Goal: Navigation & Orientation: Find specific page/section

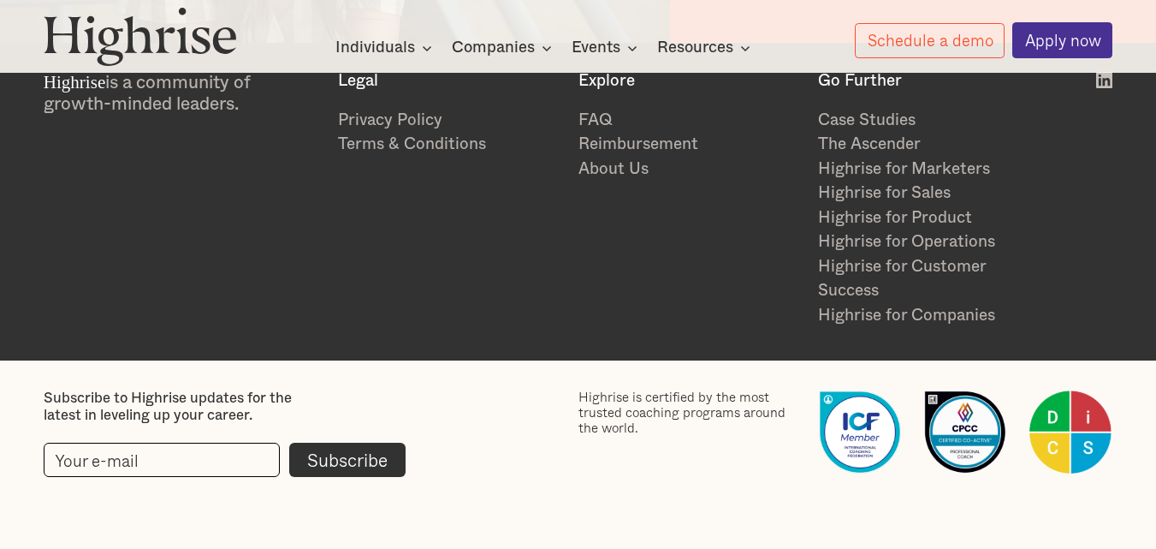
scroll to position [2502, 0]
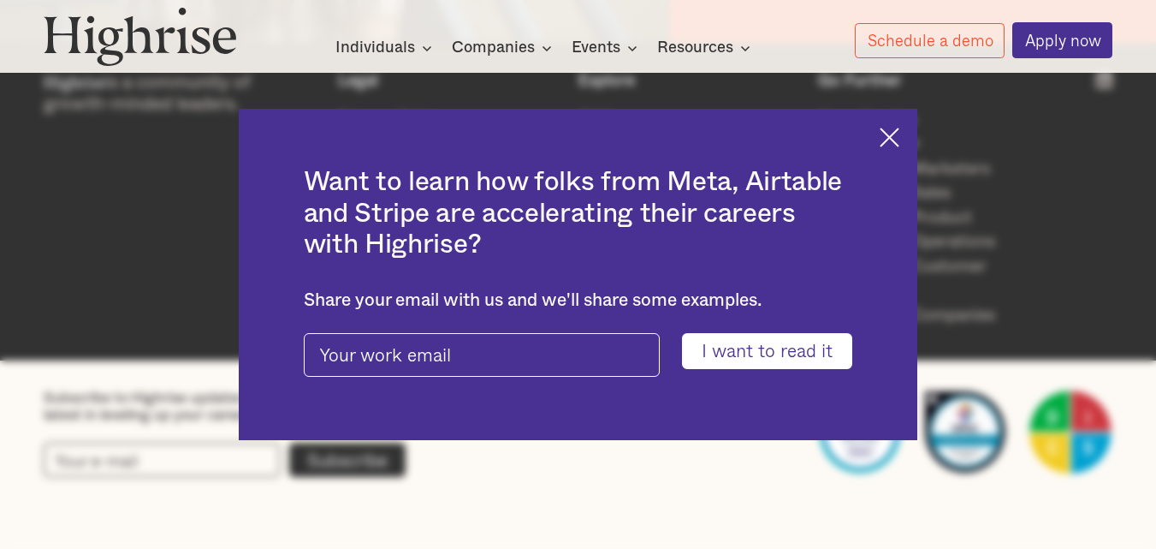
click at [894, 138] on img at bounding box center [890, 138] width 20 height 20
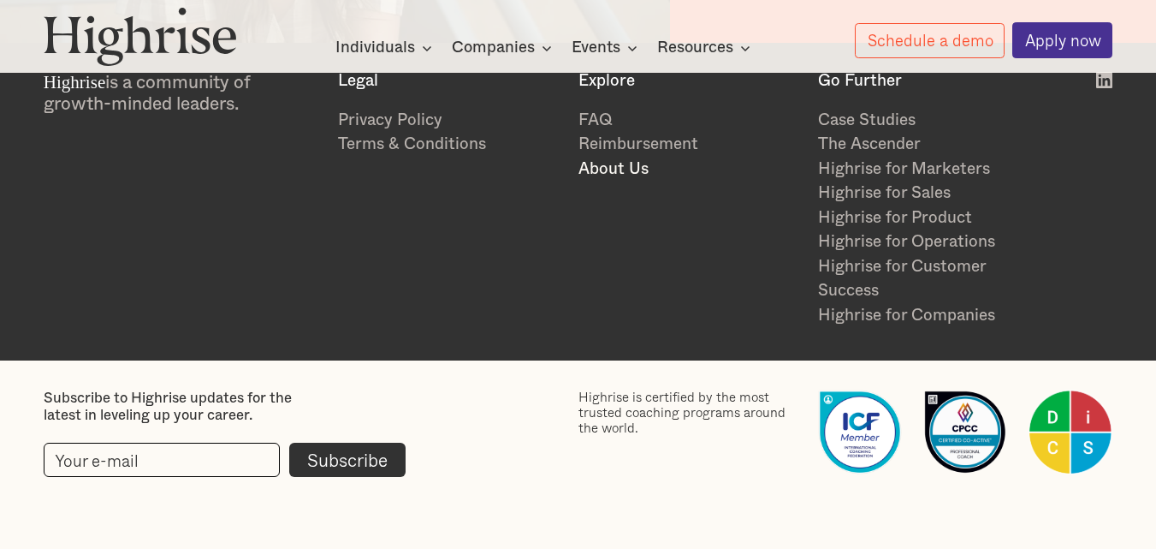
click at [593, 172] on link "About Us" at bounding box center [690, 170] width 222 height 25
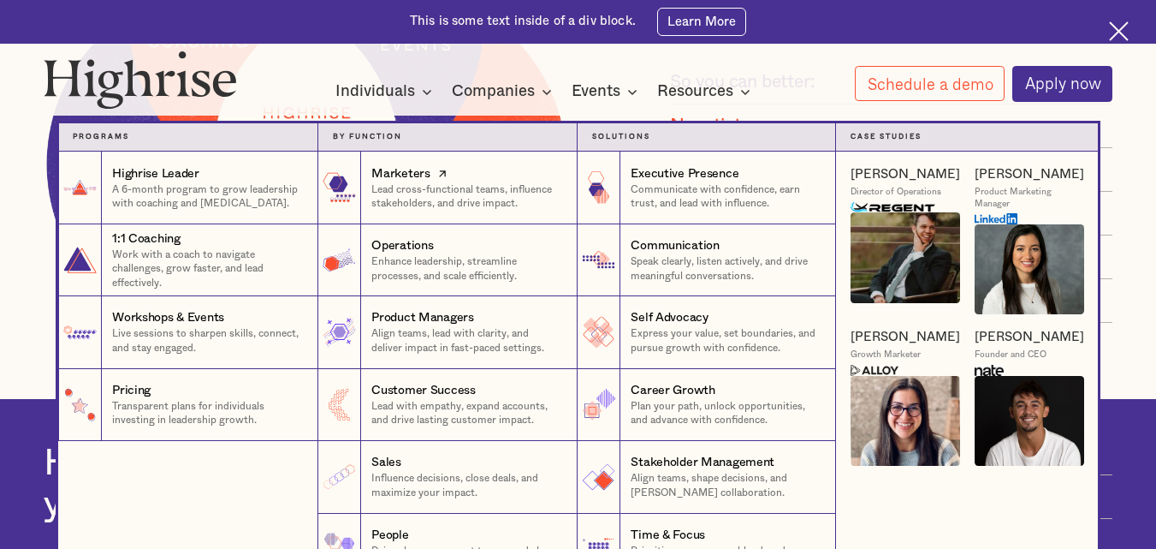
scroll to position [1712, 0]
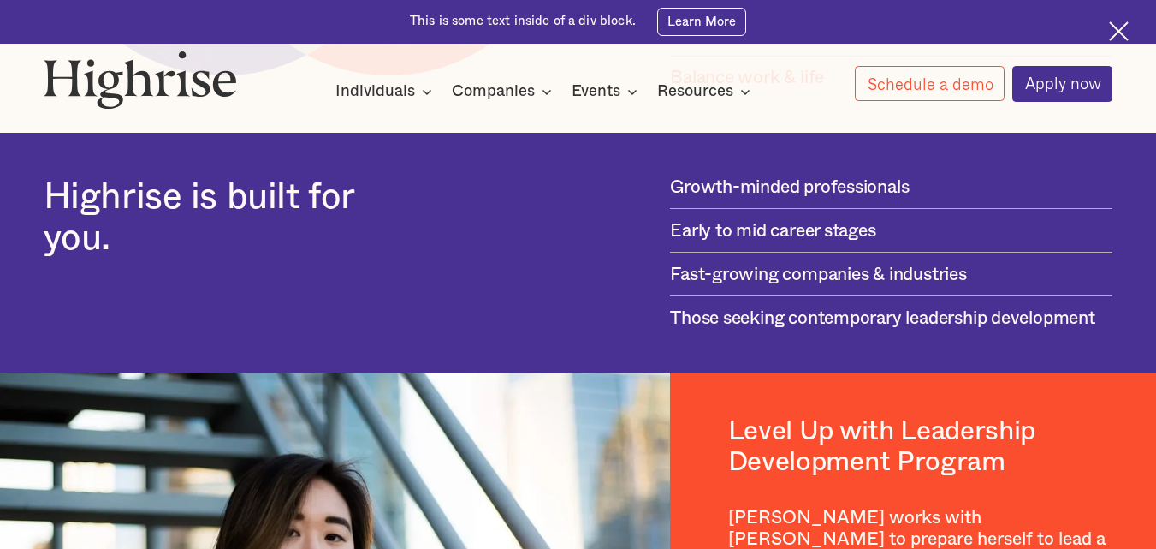
click at [1121, 27] on img at bounding box center [1119, 31] width 20 height 20
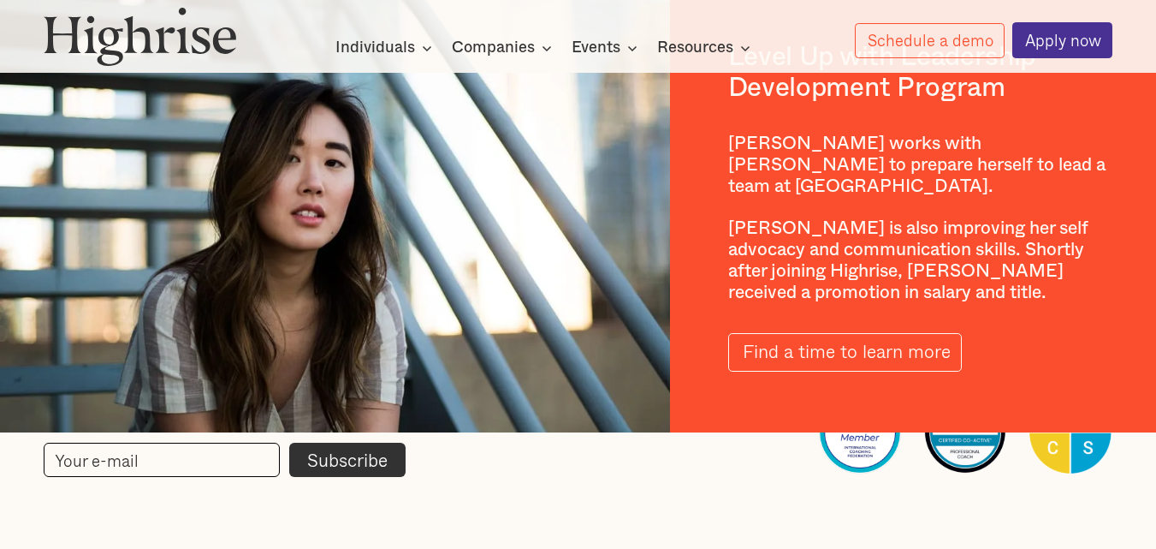
scroll to position [2502, 0]
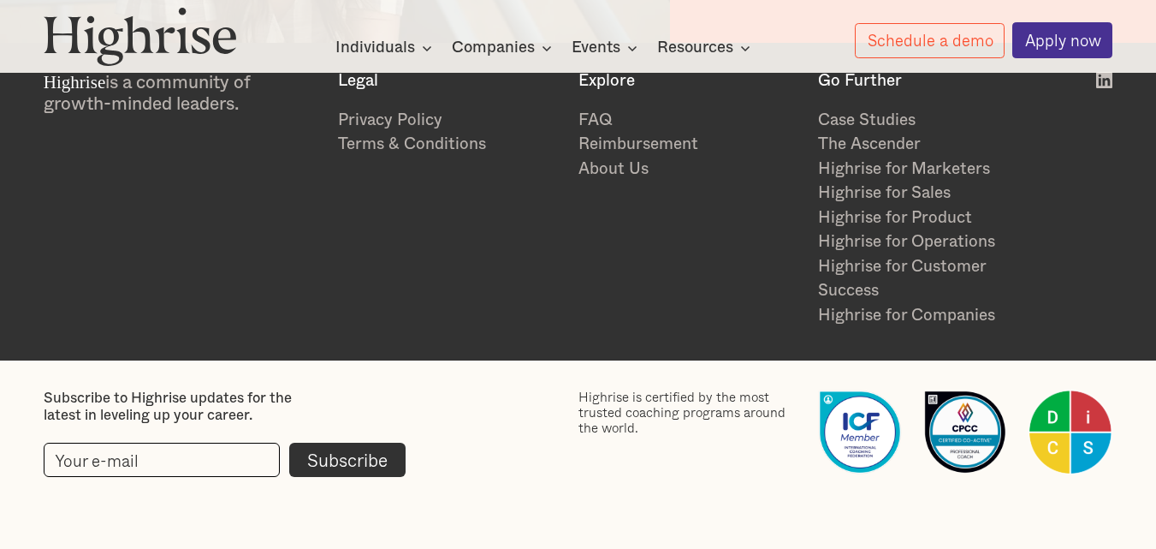
click at [512, 28] on div "How It Works Individuals Programs 1 Highrise Leader A 6-month program to grow l…" at bounding box center [578, 32] width 1156 height 51
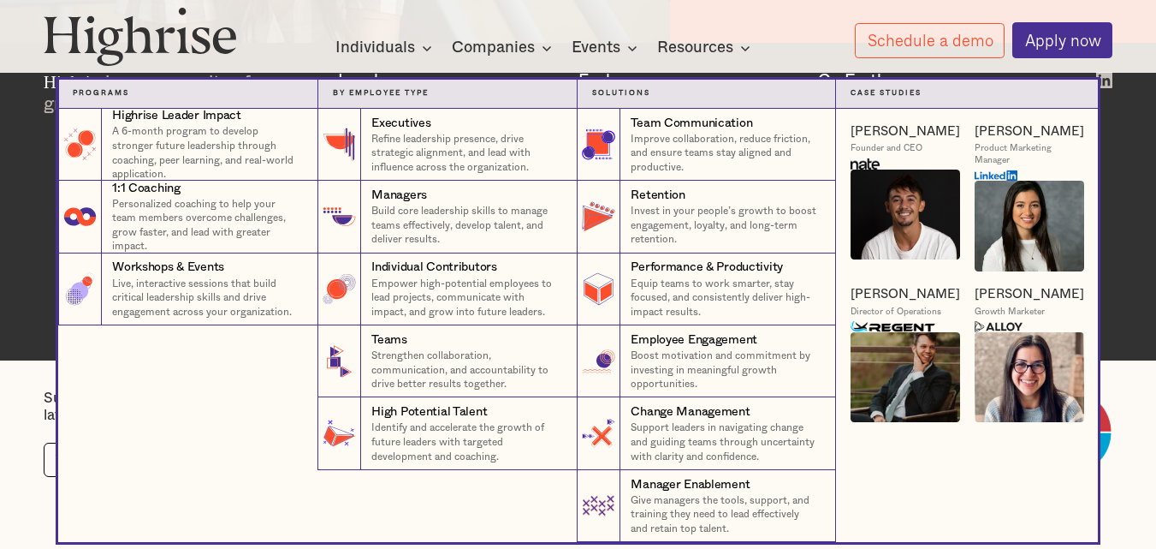
click at [500, 41] on div "Companies" at bounding box center [493, 48] width 83 height 21
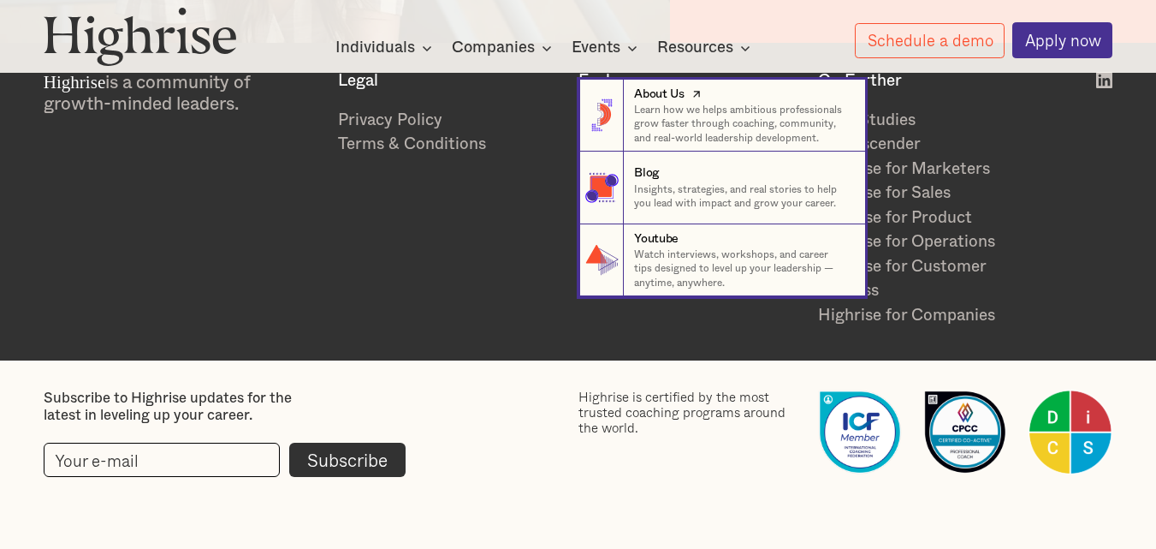
click at [679, 98] on div "About Us" at bounding box center [659, 94] width 51 height 17
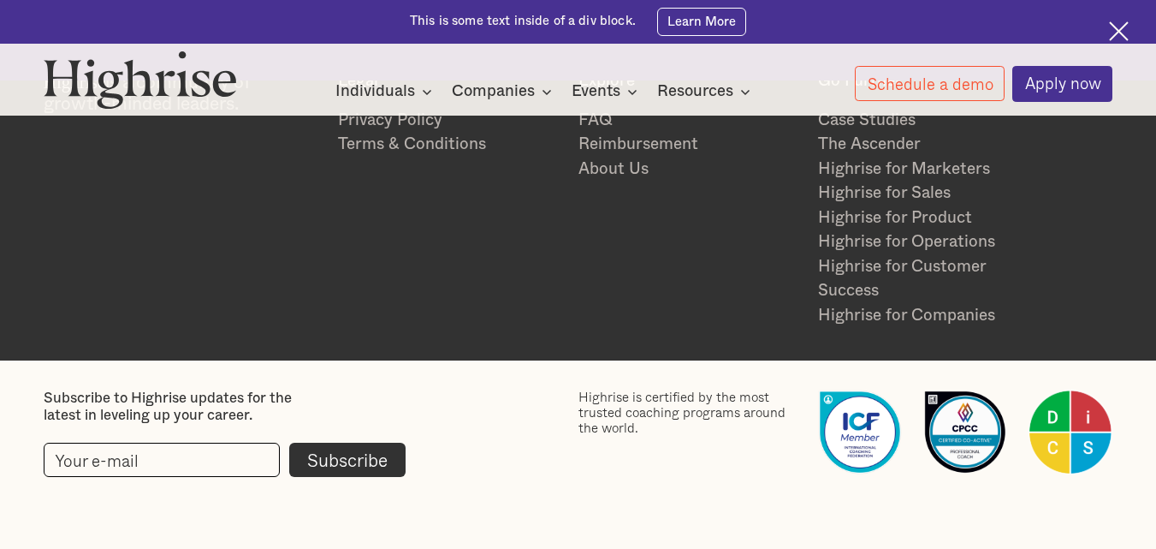
scroll to position [4024, 0]
